Goal: Obtain resource: Download file/media

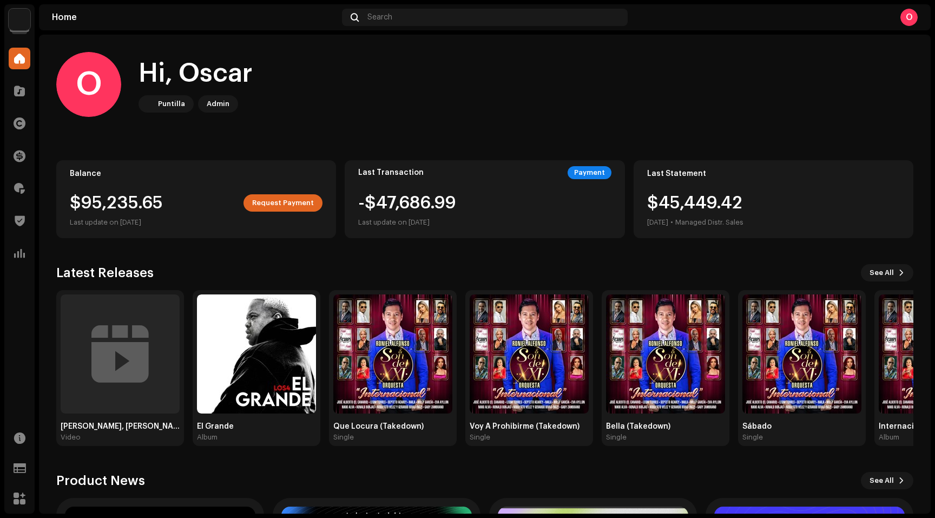
click at [909, 21] on div "O" at bounding box center [909, 17] width 17 height 17
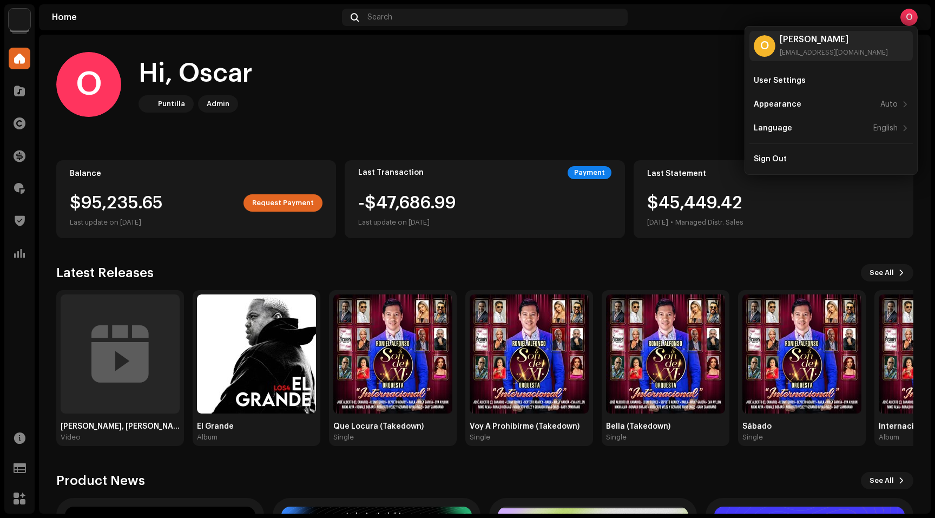
drag, startPoint x: 565, startPoint y: 107, endPoint x: 518, endPoint y: 127, distance: 51.2
click at [565, 107] on div "O Hi, Oscar Puntilla Admin" at bounding box center [485, 84] width 858 height 65
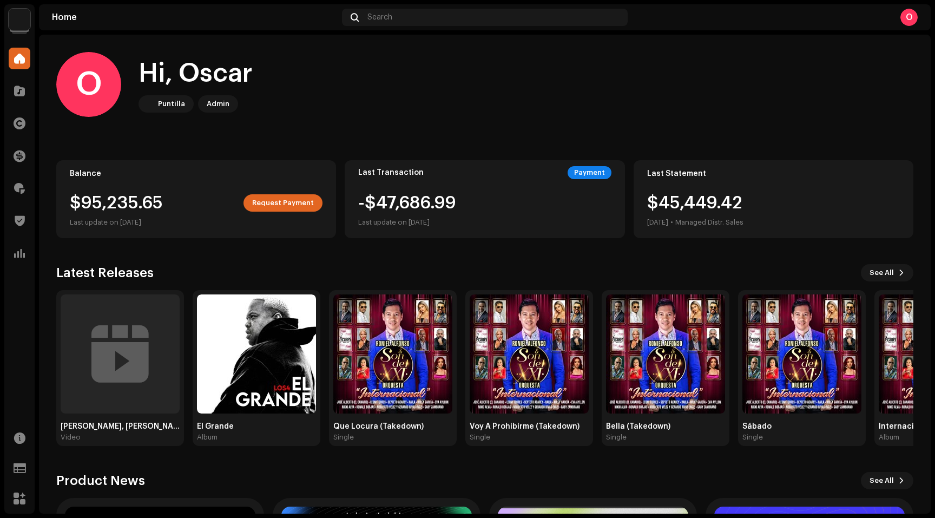
click at [23, 17] on img at bounding box center [20, 20] width 22 height 22
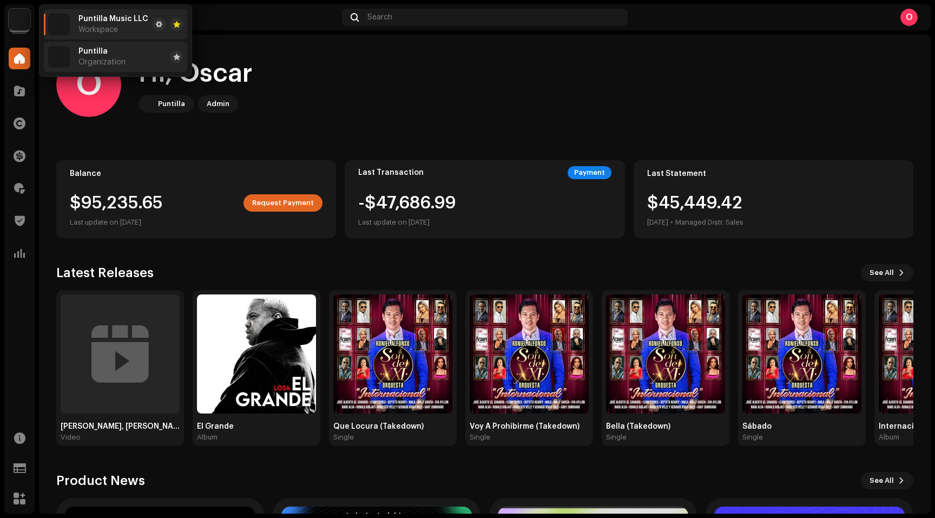
click at [104, 62] on span "Organization" at bounding box center [101, 62] width 47 height 9
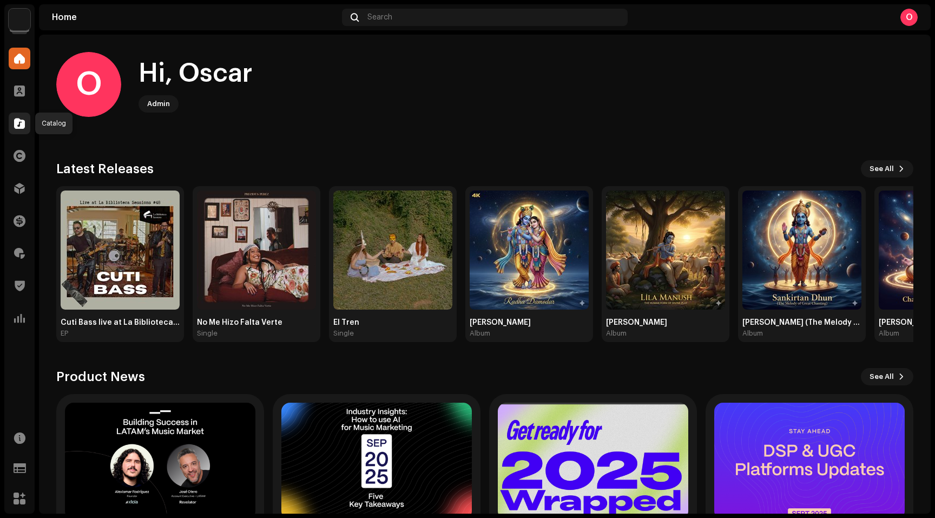
click at [18, 125] on span at bounding box center [19, 123] width 11 height 9
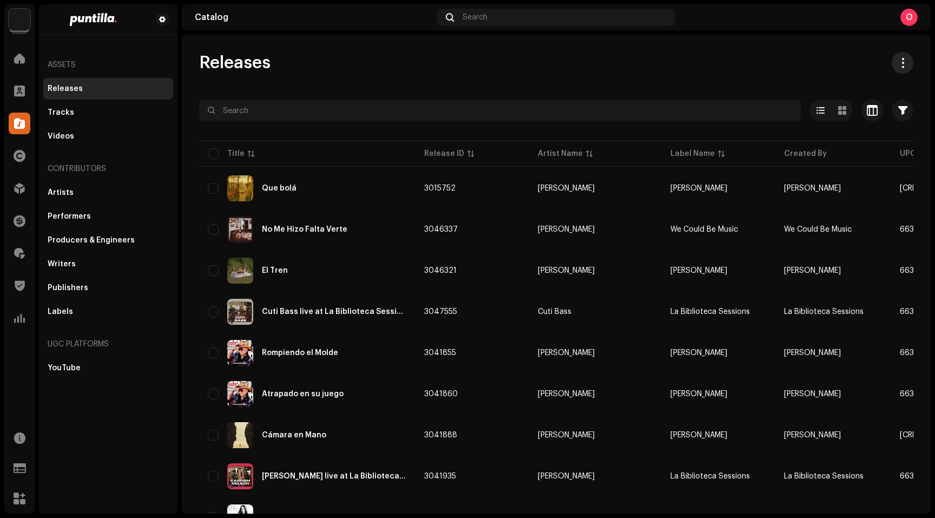
click at [899, 62] on span at bounding box center [903, 62] width 10 height 9
click at [856, 93] on span "Download full catalog (CSV)" at bounding box center [847, 89] width 106 height 9
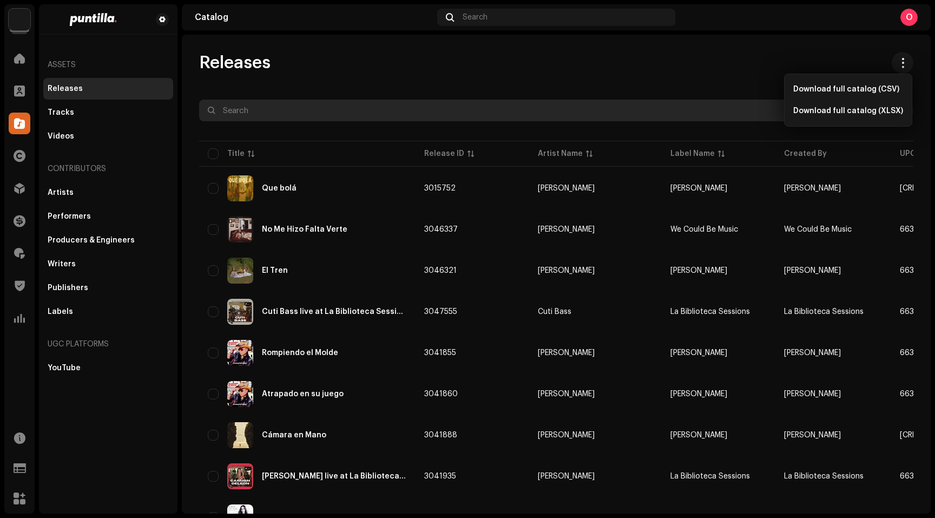
click at [330, 113] on input "text" at bounding box center [500, 111] width 602 height 22
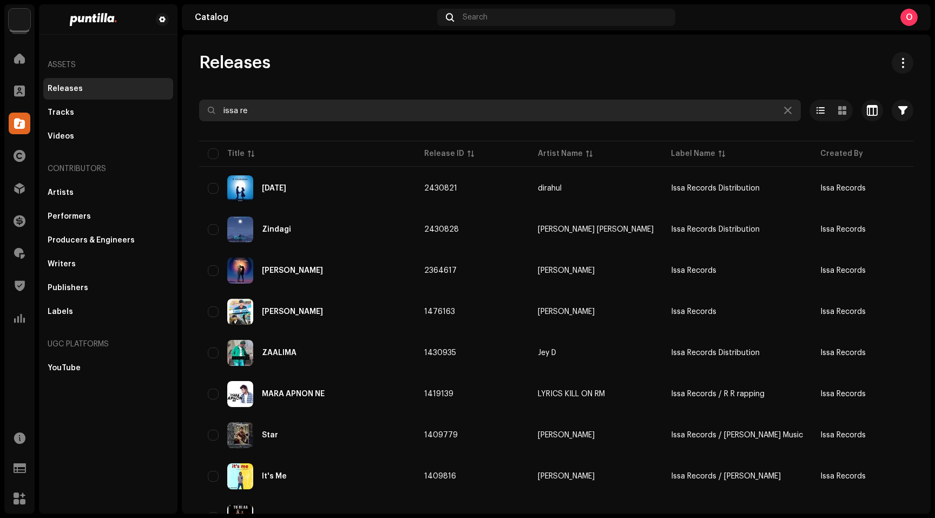
type input "issa re"
